Goal: Complete application form

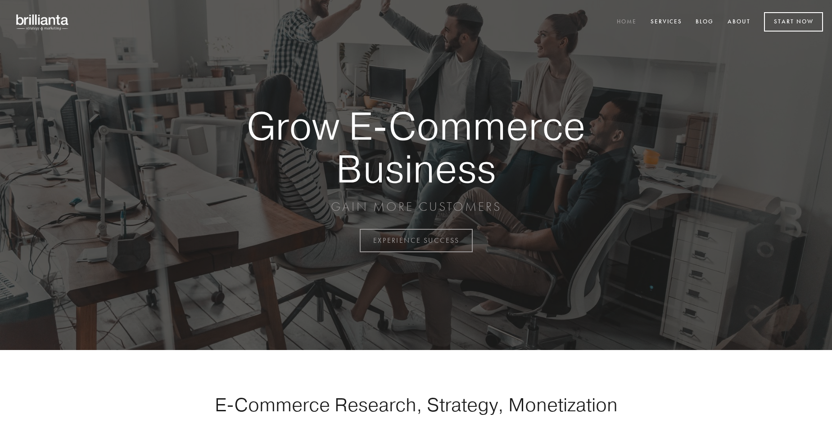
scroll to position [2359, 0]
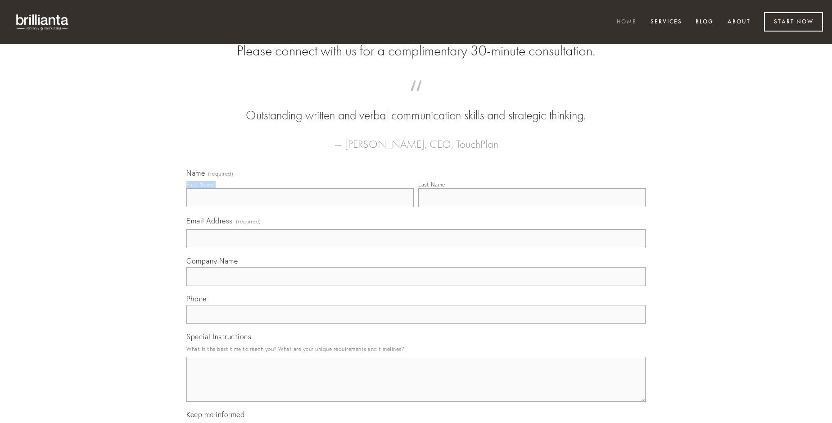
type input "[PERSON_NAME]"
click at [532, 207] on input "Last Name" at bounding box center [531, 197] width 227 height 19
type input "[PERSON_NAME]"
click at [416, 248] on input "Email Address (required)" at bounding box center [415, 238] width 459 height 19
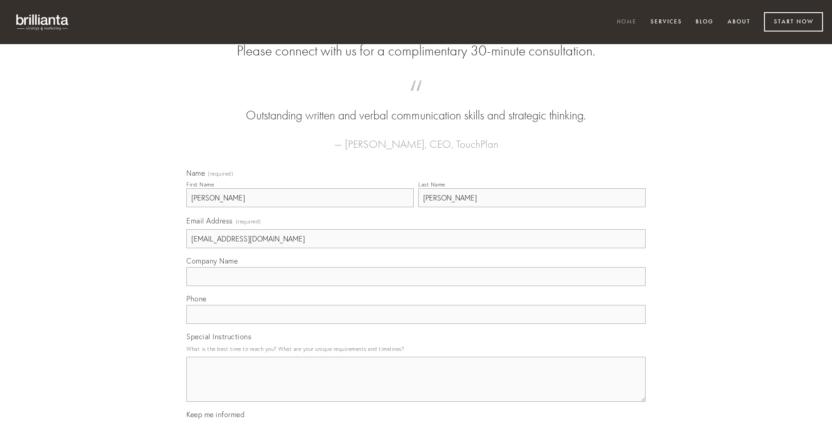
type input "[EMAIL_ADDRESS][DOMAIN_NAME]"
click at [416, 286] on input "Company Name" at bounding box center [415, 276] width 459 height 19
type input "adeo"
click at [416, 324] on input "text" at bounding box center [415, 314] width 459 height 19
click at [416, 387] on textarea "Special Instructions" at bounding box center [415, 378] width 459 height 45
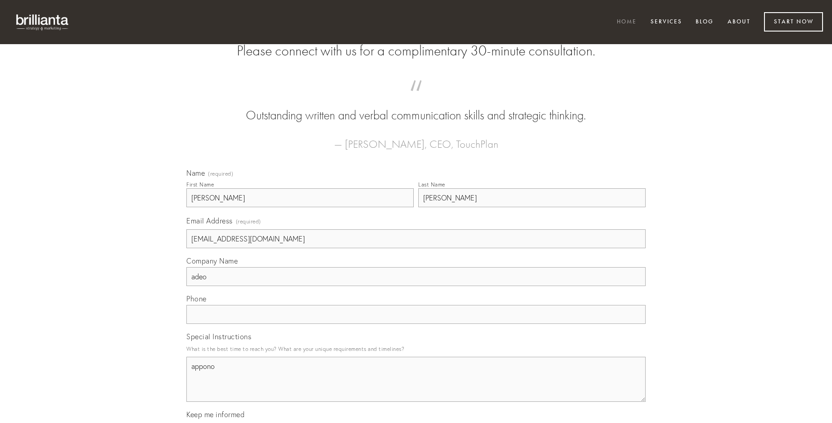
type textarea "appono"
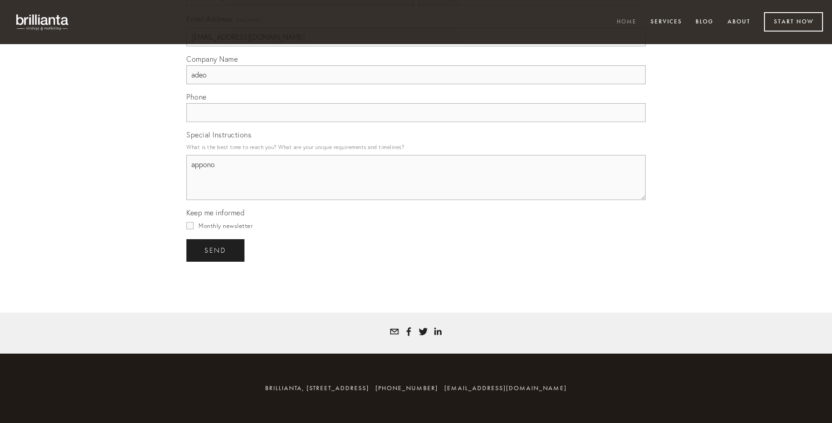
click at [216, 250] on span "send" at bounding box center [215, 250] width 22 height 8
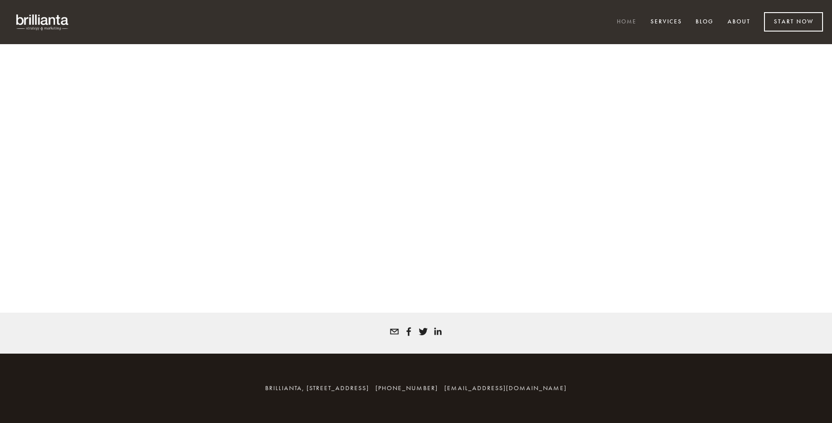
scroll to position [2347, 0]
